Goal: Transaction & Acquisition: Purchase product/service

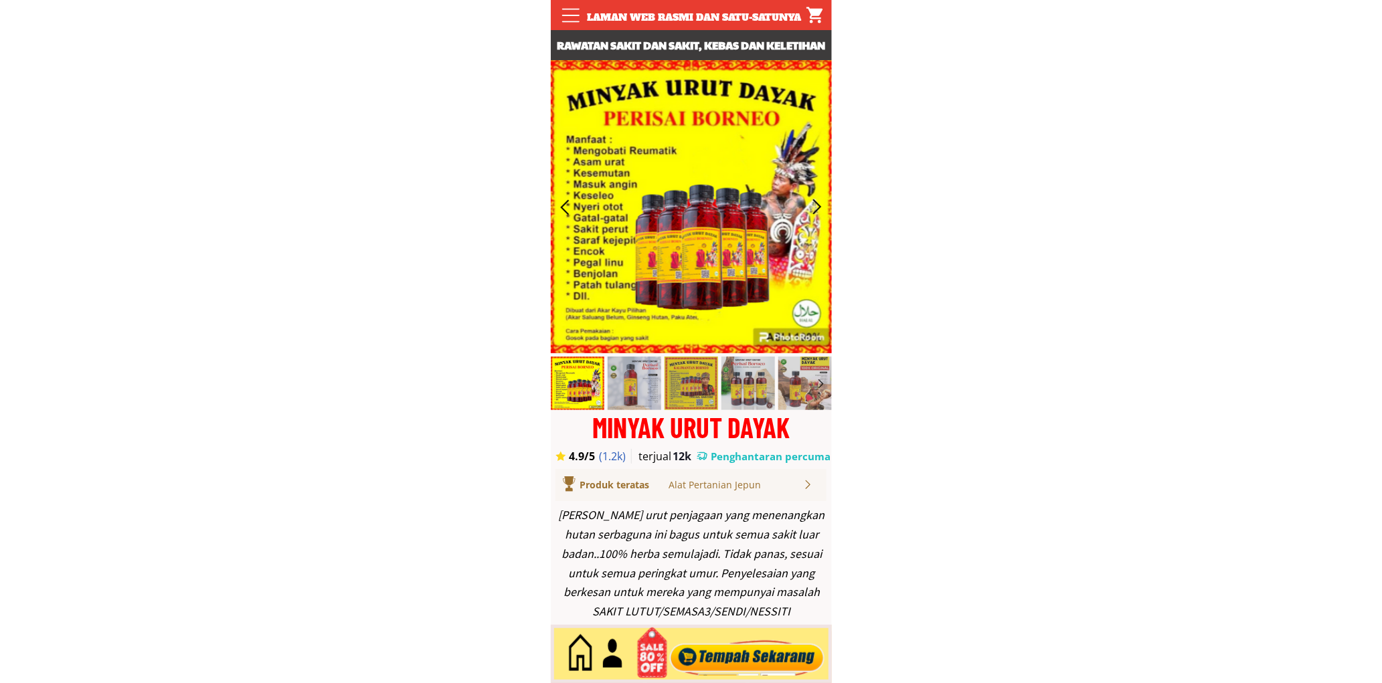
click at [761, 660] on div at bounding box center [747, 654] width 162 height 44
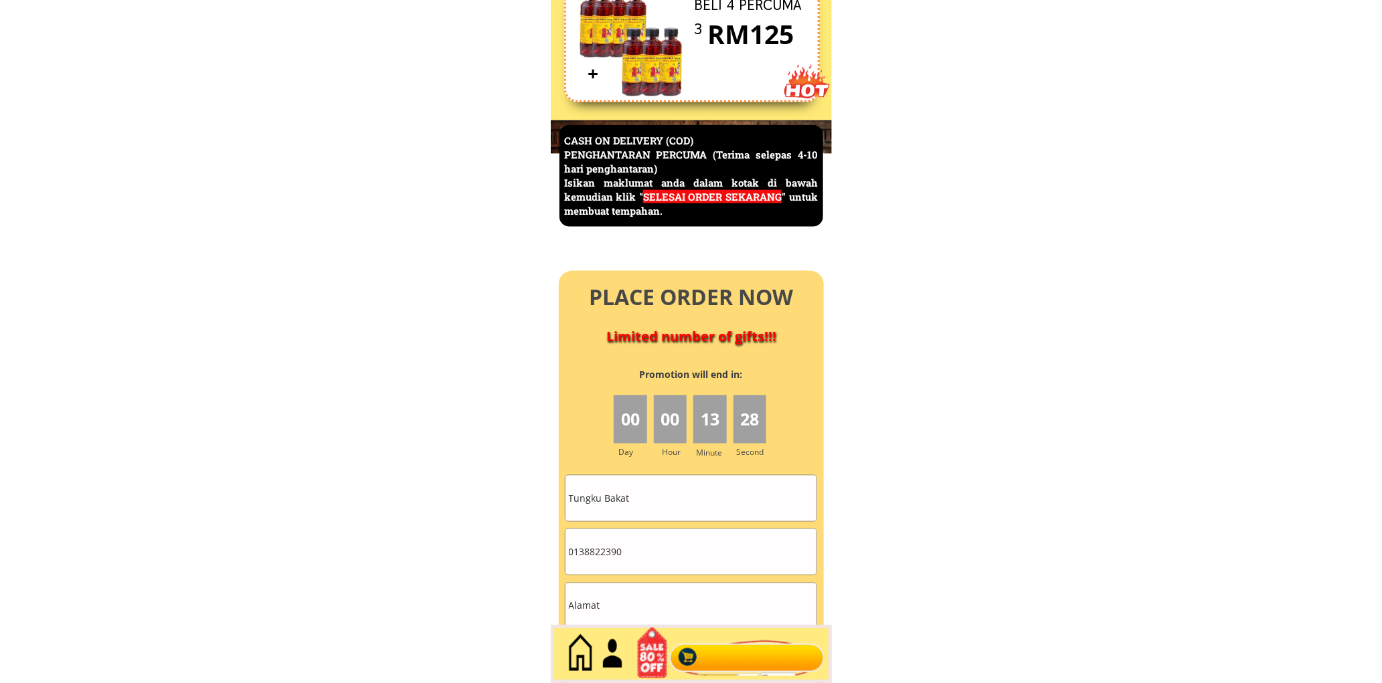
scroll to position [6020, 0]
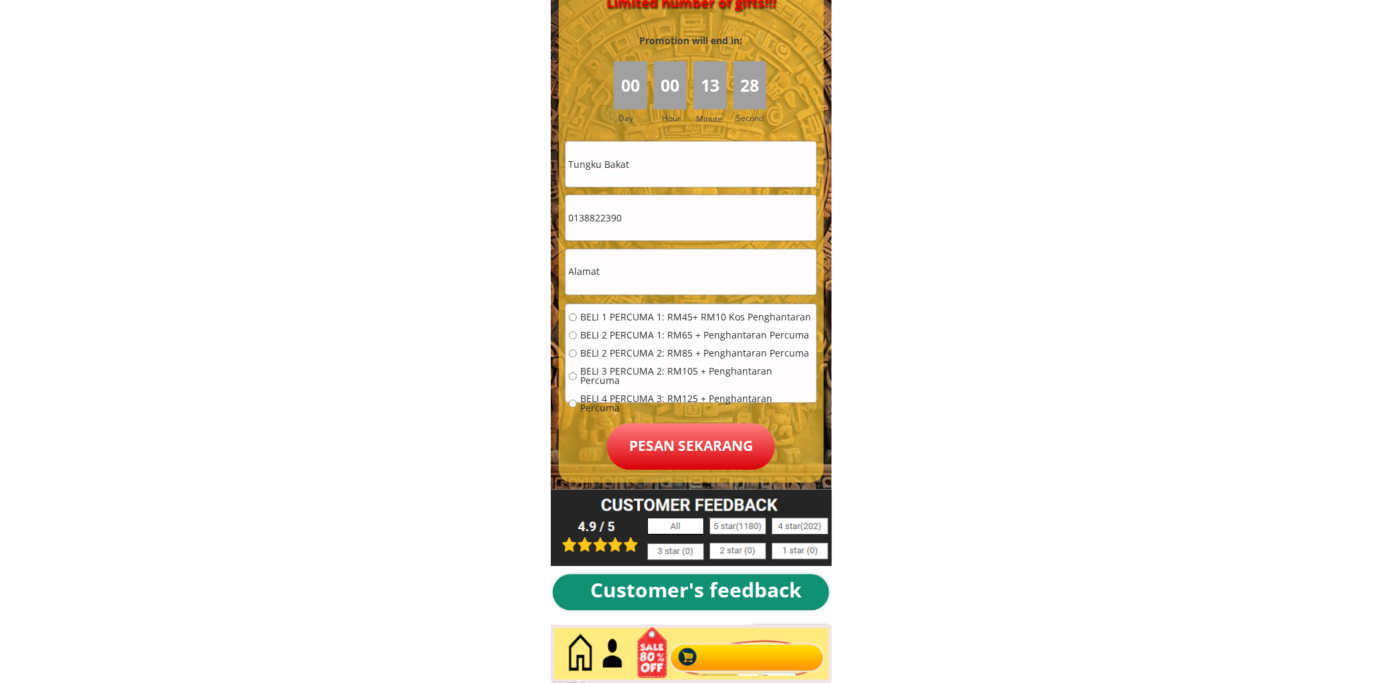
click at [691, 177] on input "Tungku Bakat" at bounding box center [691, 165] width 251 height 46
paste input "Rohaya"
type input "Rohaya"
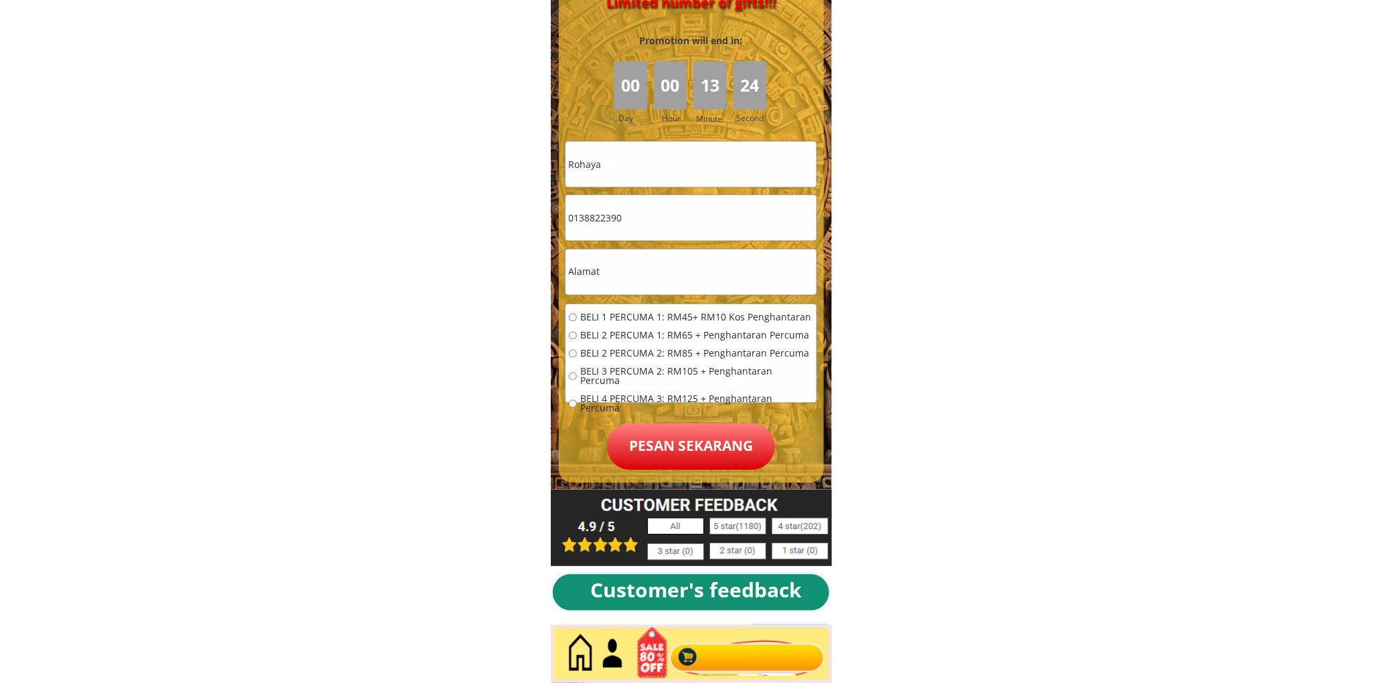
click at [724, 223] on input "0138822390" at bounding box center [691, 218] width 251 height 46
paste input "74908662"
type input "0174908662"
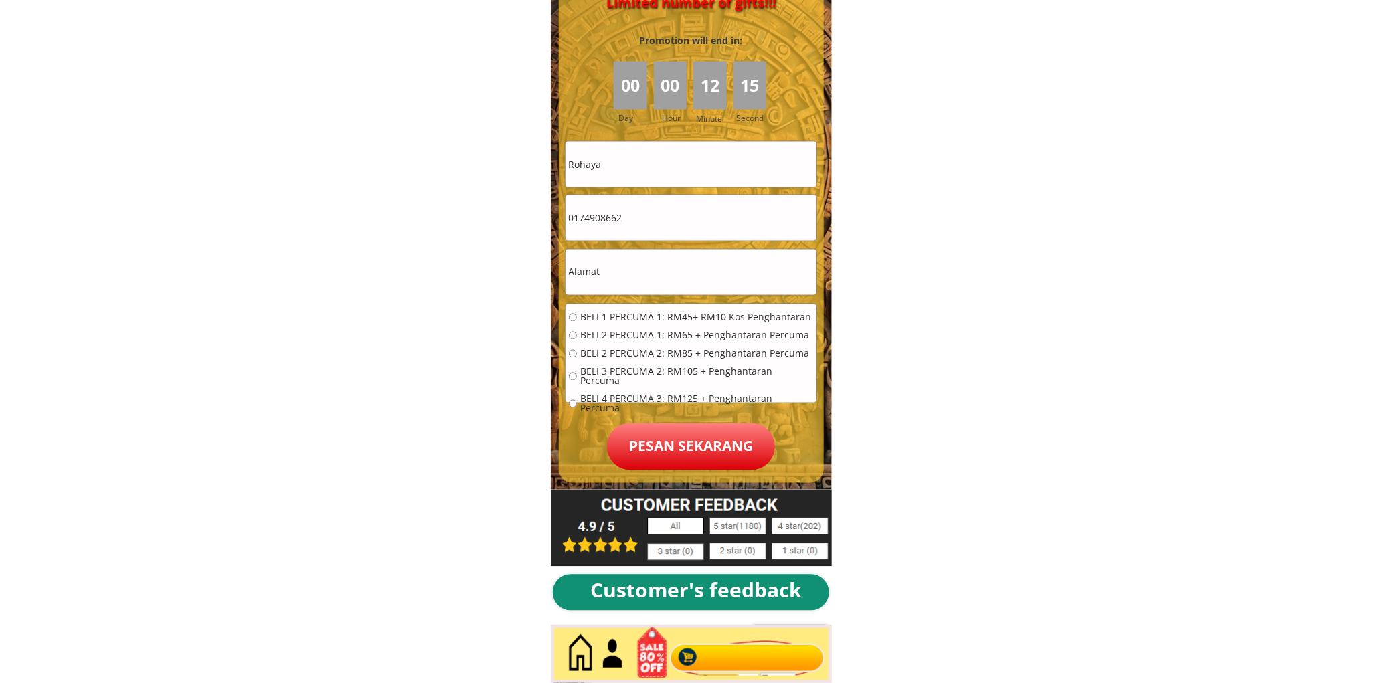
click at [699, 271] on input "text" at bounding box center [691, 273] width 251 height 46
paste input "[GEOGRAPHIC_DATA], [GEOGRAPHIC_DATA]"
click at [570, 271] on input "[GEOGRAPHIC_DATA], [GEOGRAPHIC_DATA]" at bounding box center [691, 273] width 251 height 46
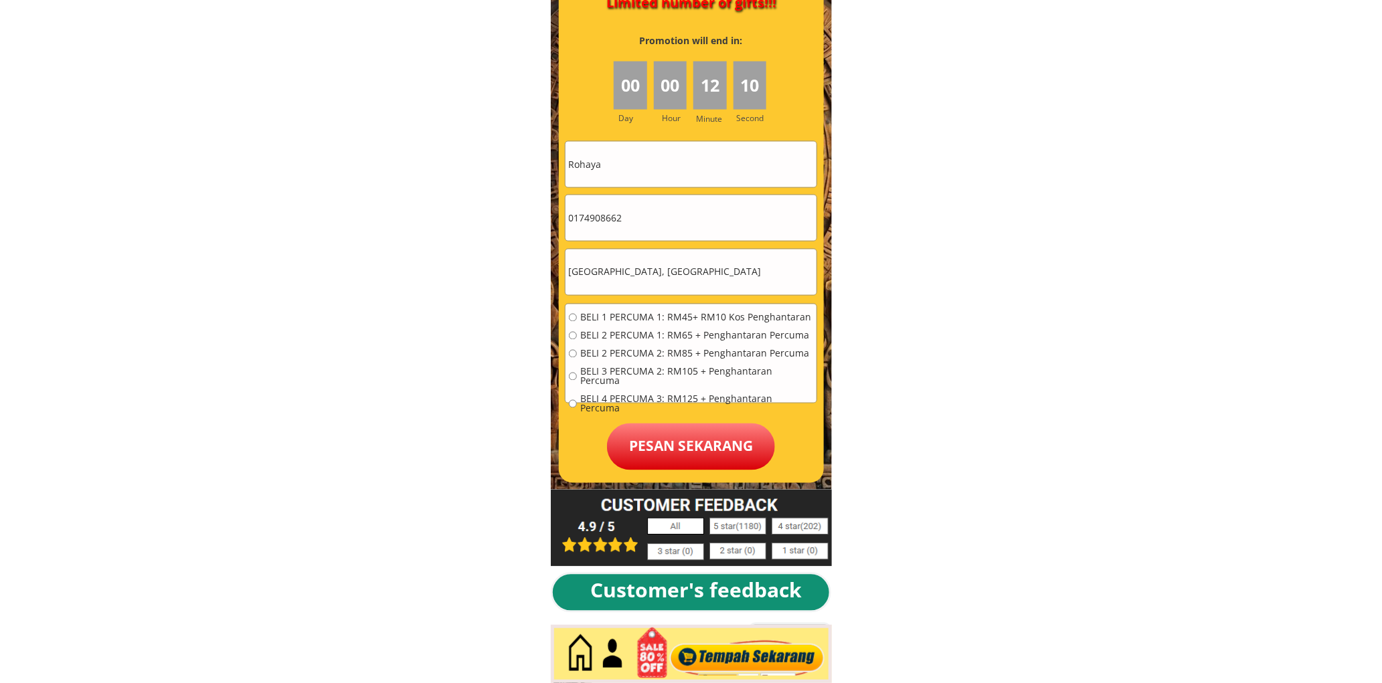
paste input "George Town"
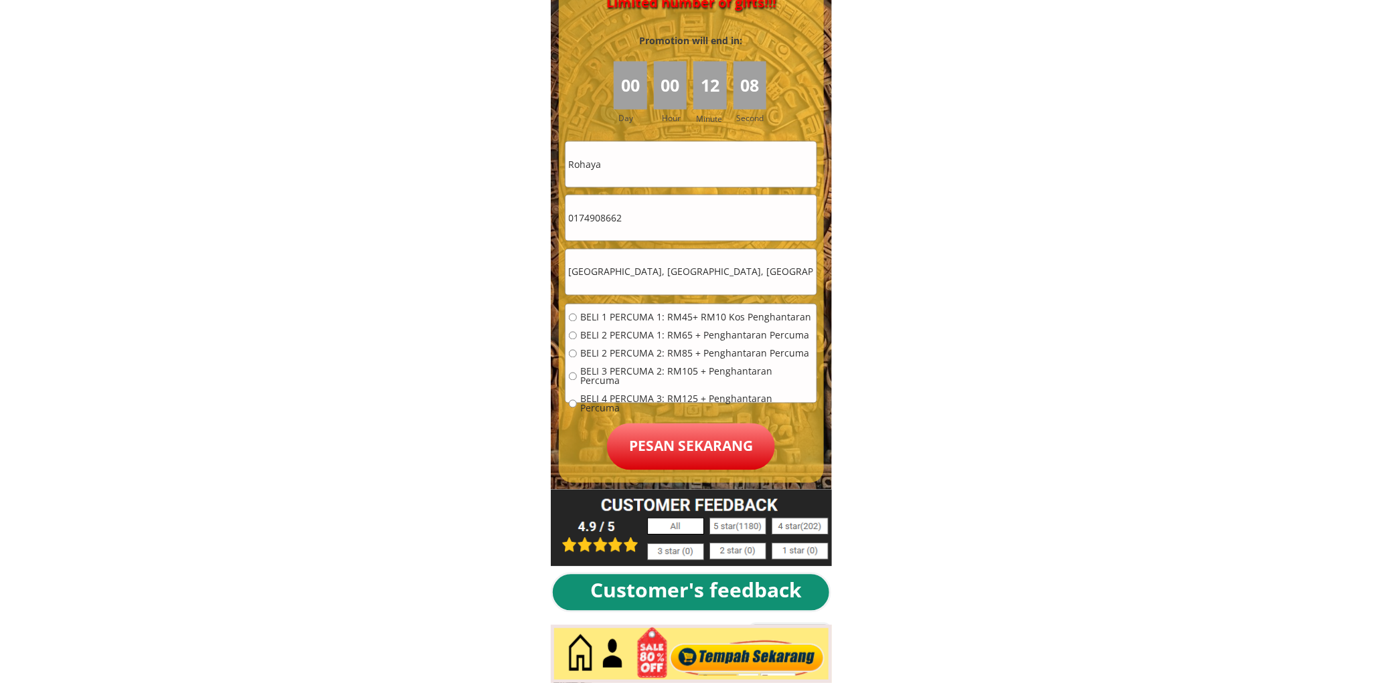
type input "[GEOGRAPHIC_DATA], [GEOGRAPHIC_DATA], [GEOGRAPHIC_DATA]"
click at [603, 325] on div "BELI 1 PERCUMA 1: RM45+ RM10 Kos Penghantaran BELI 2 PERCUMA 1: RM65 + Penghant…" at bounding box center [691, 367] width 244 height 109
click at [606, 317] on span "BELI 1 PERCUMA 1: RM45+ RM10 Kos Penghantaran" at bounding box center [696, 317] width 233 height 9
radio input "true"
click at [675, 445] on p "Pesan sekarang" at bounding box center [691, 447] width 168 height 47
